Goal: Task Accomplishment & Management: Complete application form

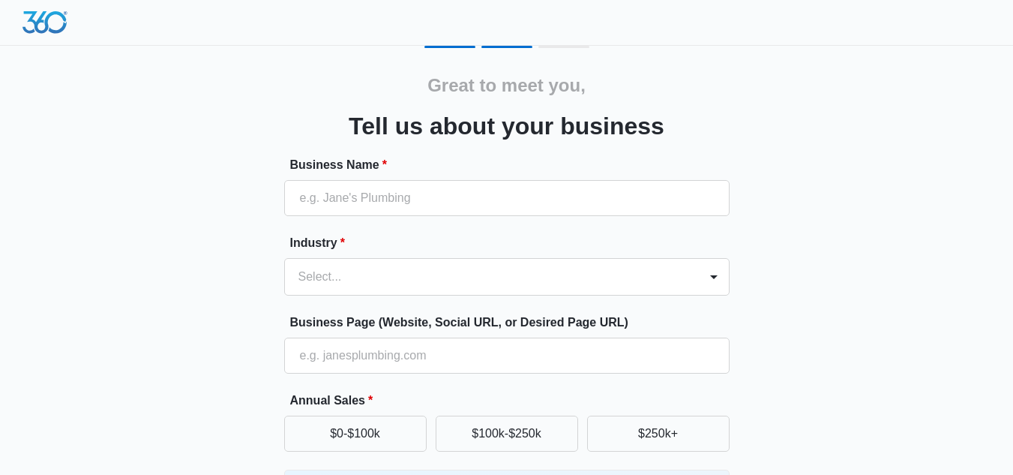
click at [603, 388] on form "Business Name * Industry * Select... Business Page (Website, Social URL, or Des…" at bounding box center [506, 405] width 445 height 498
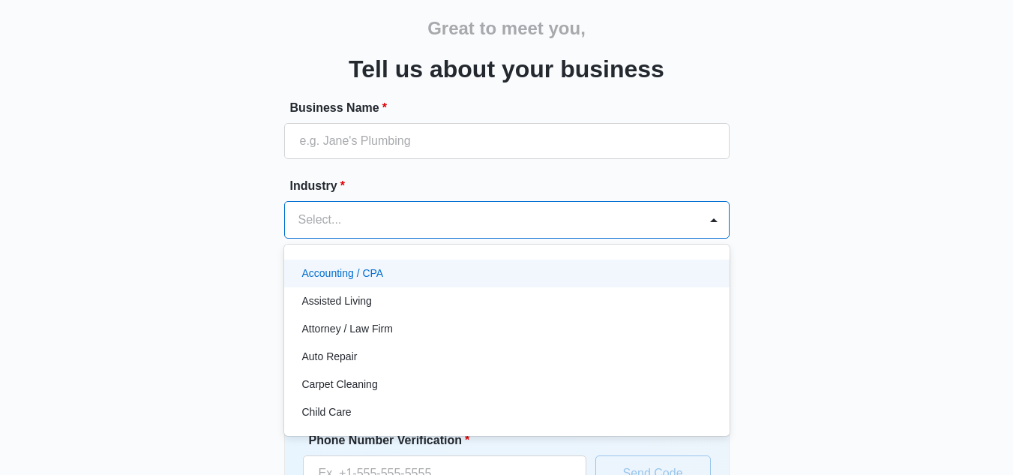
click at [513, 238] on div "49 results available. Use Up and Down to choose options, press Enter to select …" at bounding box center [506, 219] width 445 height 37
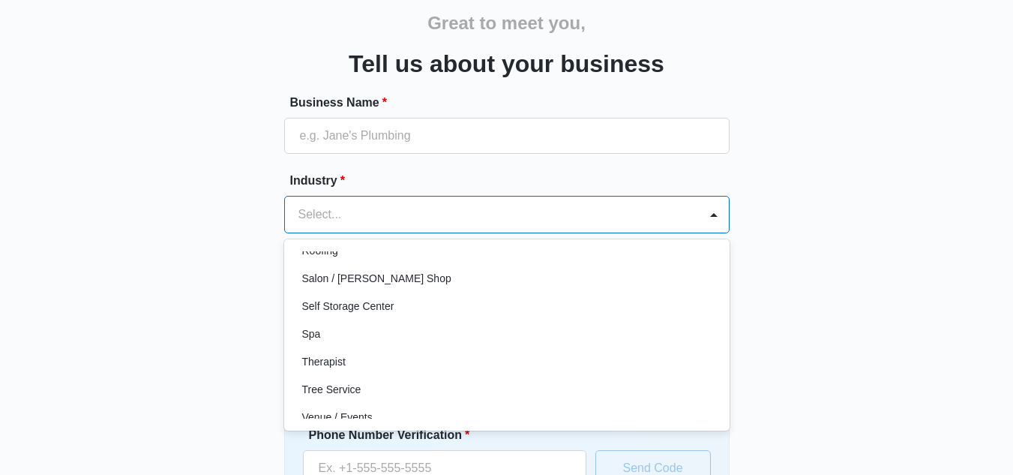
scroll to position [1198, 0]
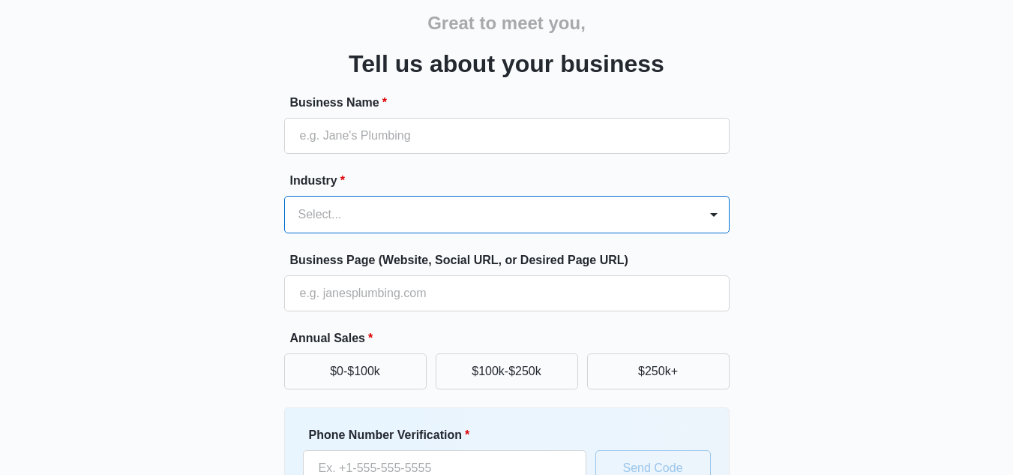
click at [478, 213] on div at bounding box center [488, 214] width 381 height 21
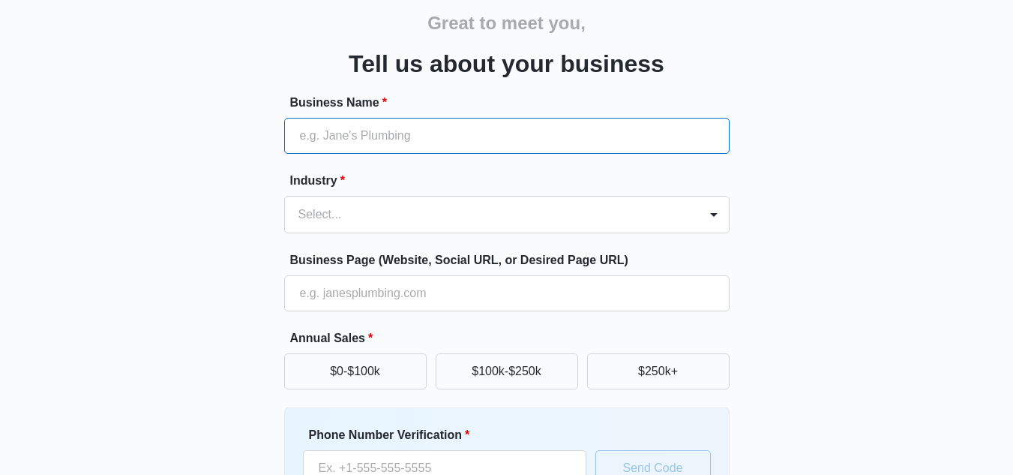
click at [347, 135] on input "Business Name *" at bounding box center [506, 136] width 445 height 36
type input "f"
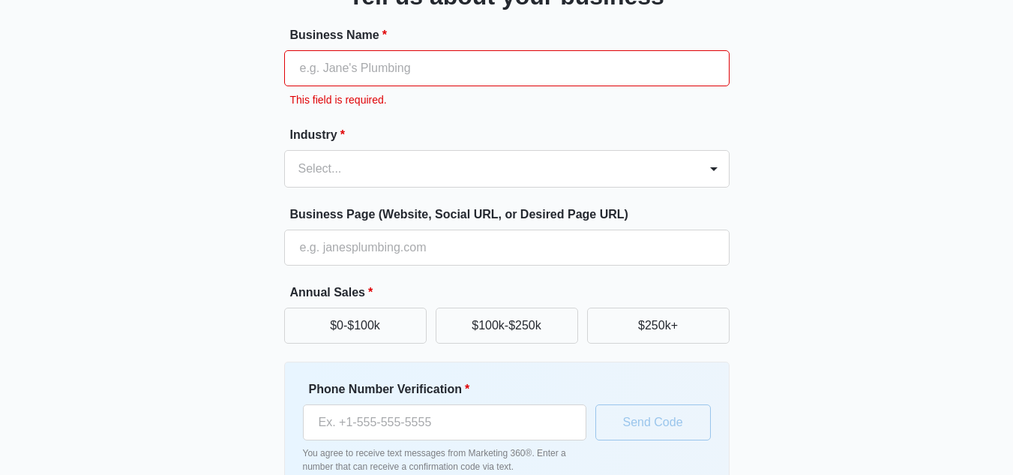
scroll to position [118, 0]
